Goal: Navigation & Orientation: Understand site structure

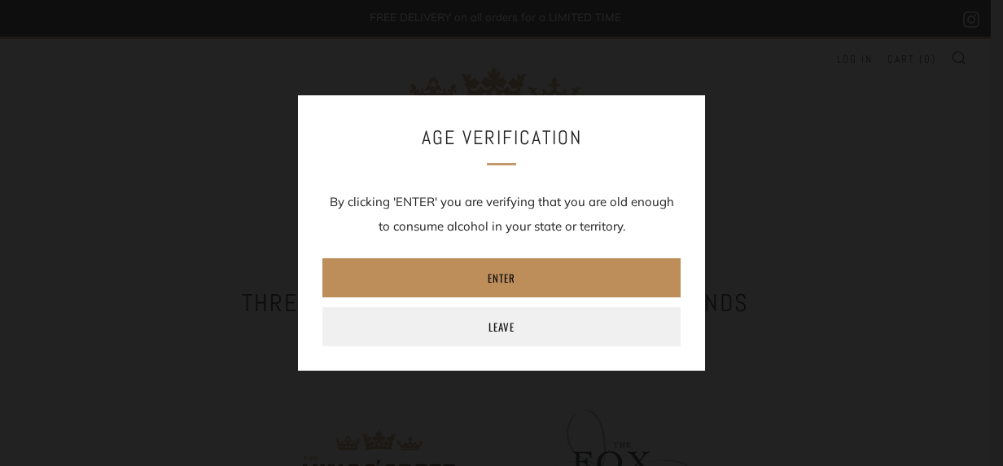
click at [510, 274] on link "Enter" at bounding box center [502, 277] width 358 height 39
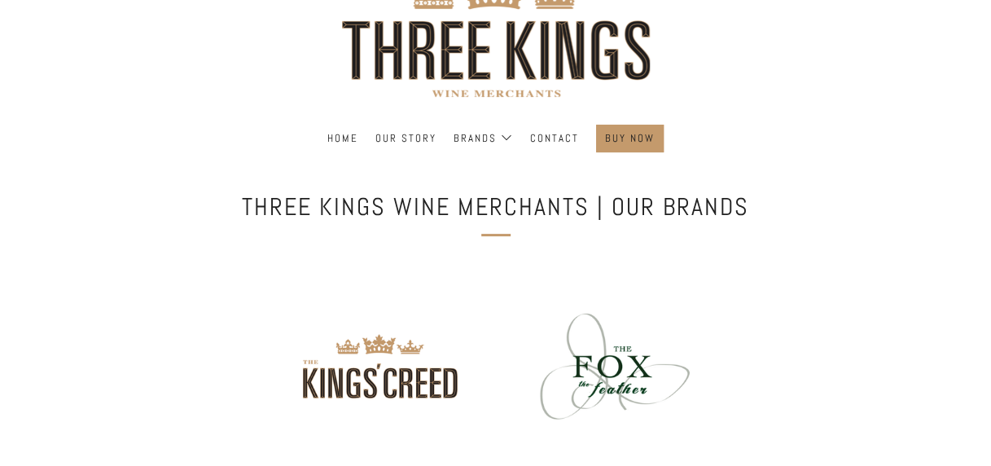
scroll to position [15, 0]
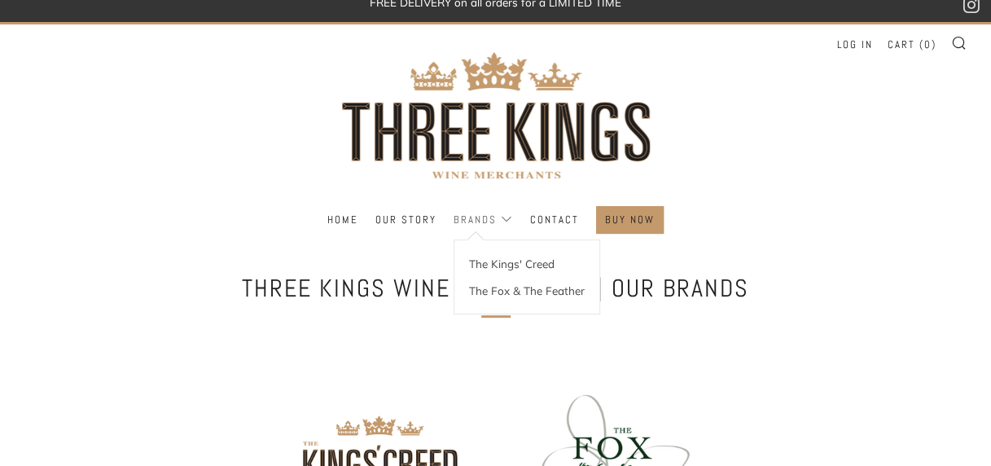
click at [484, 215] on link "Brands" at bounding box center [483, 220] width 59 height 26
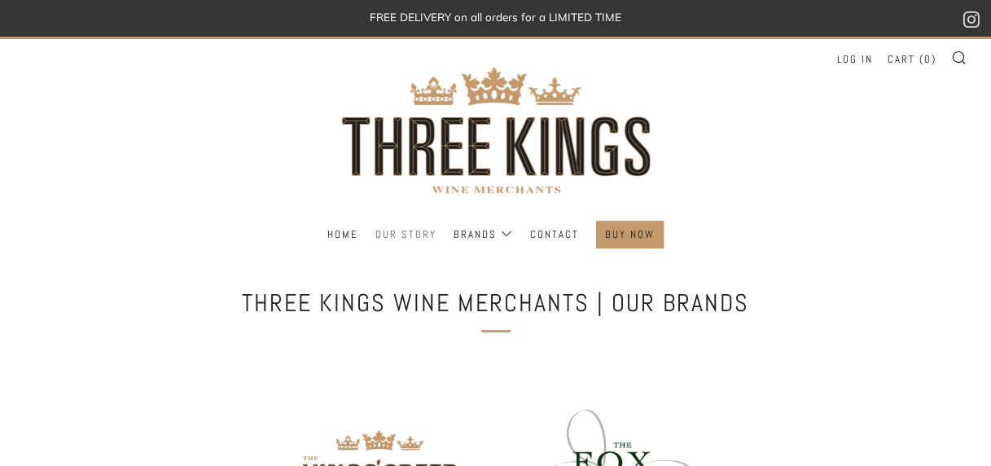
click at [419, 231] on link "Our Story" at bounding box center [405, 235] width 61 height 26
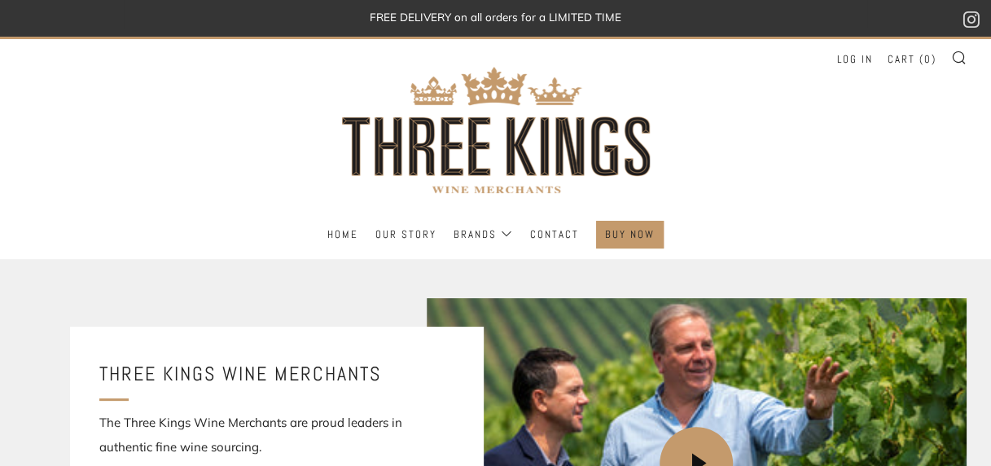
click at [880, 138] on header "Menu Search Cart Home Our Story Brands Log in" at bounding box center [495, 148] width 991 height 222
